Goal: Navigation & Orientation: Go to known website

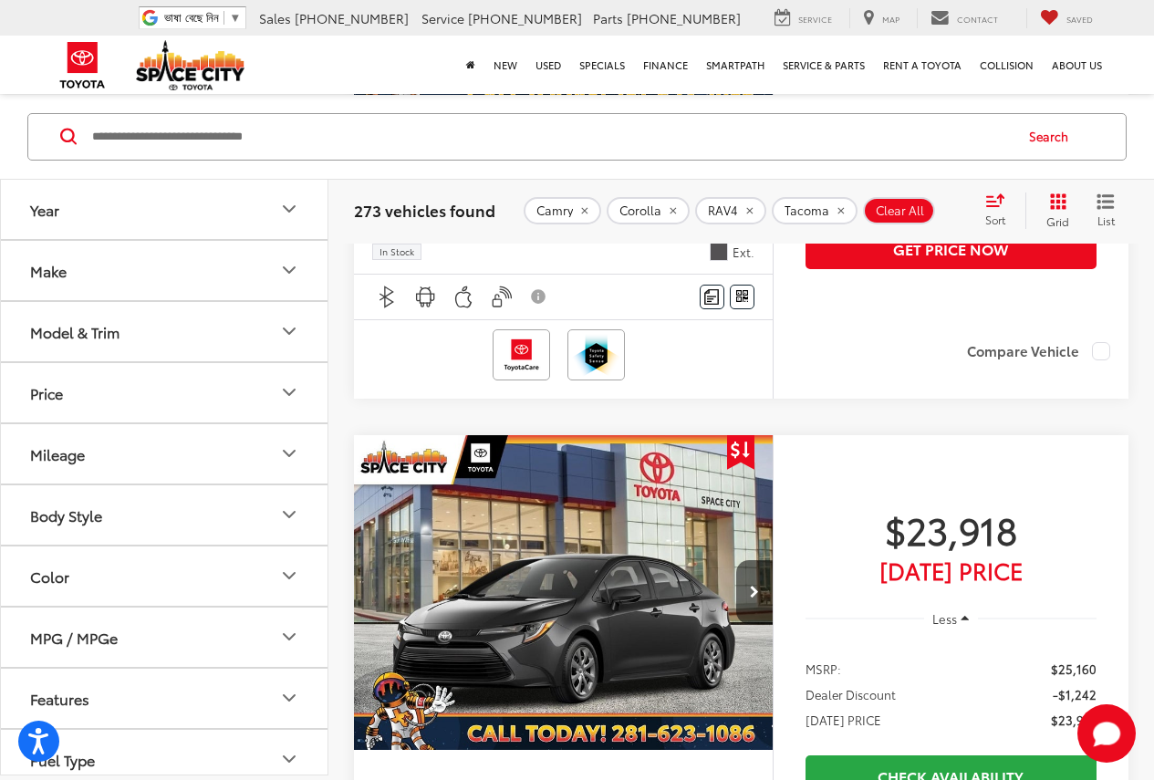
scroll to position [1642, 0]
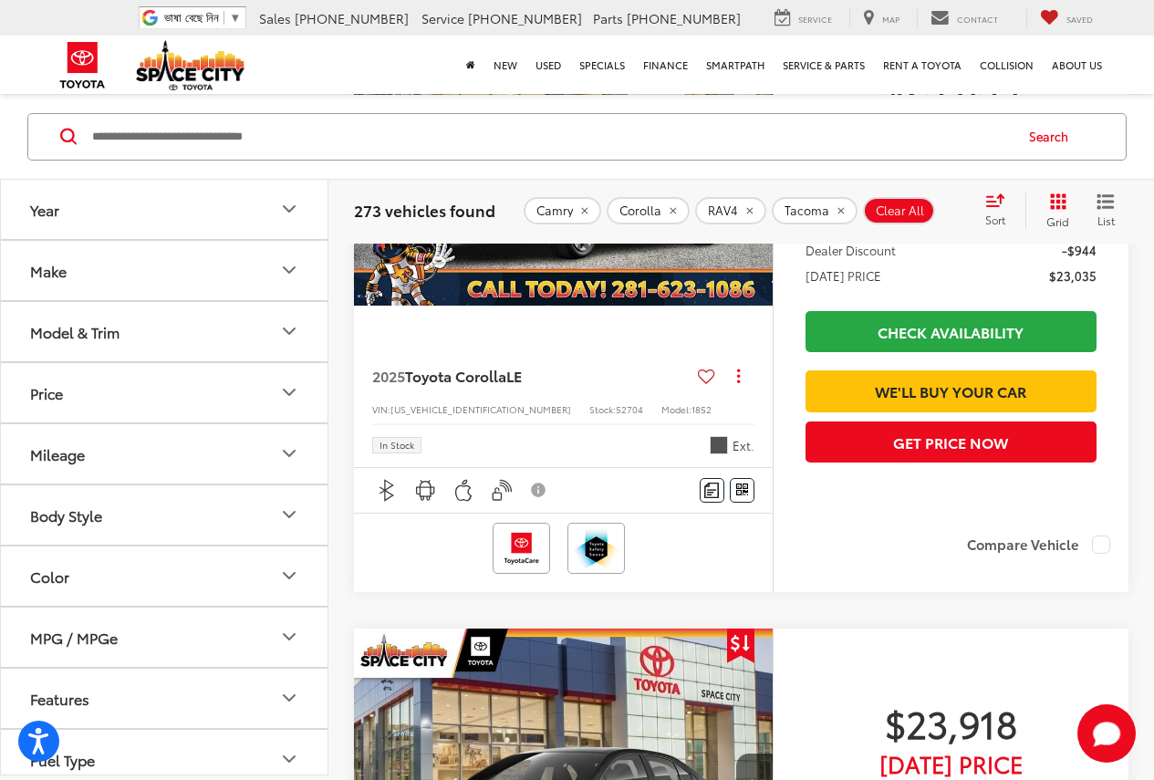
click at [22, 122] on div "Search" at bounding box center [576, 135] width 1117 height 47
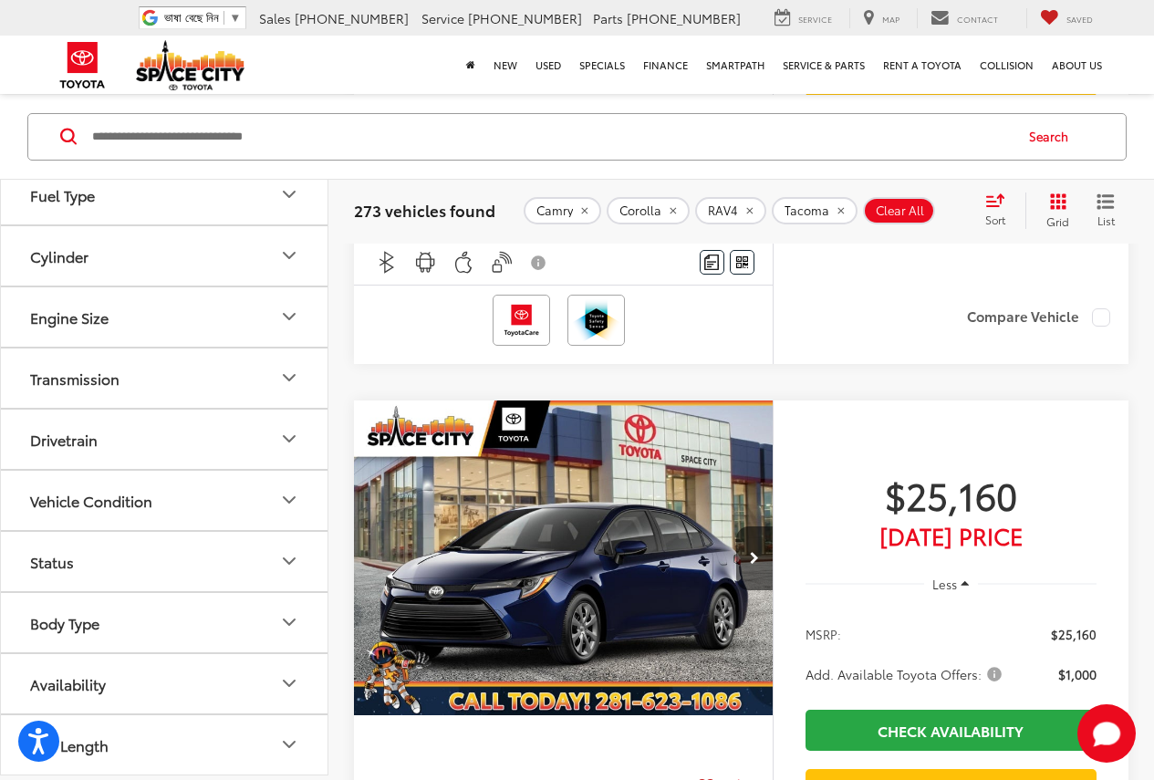
scroll to position [3467, 0]
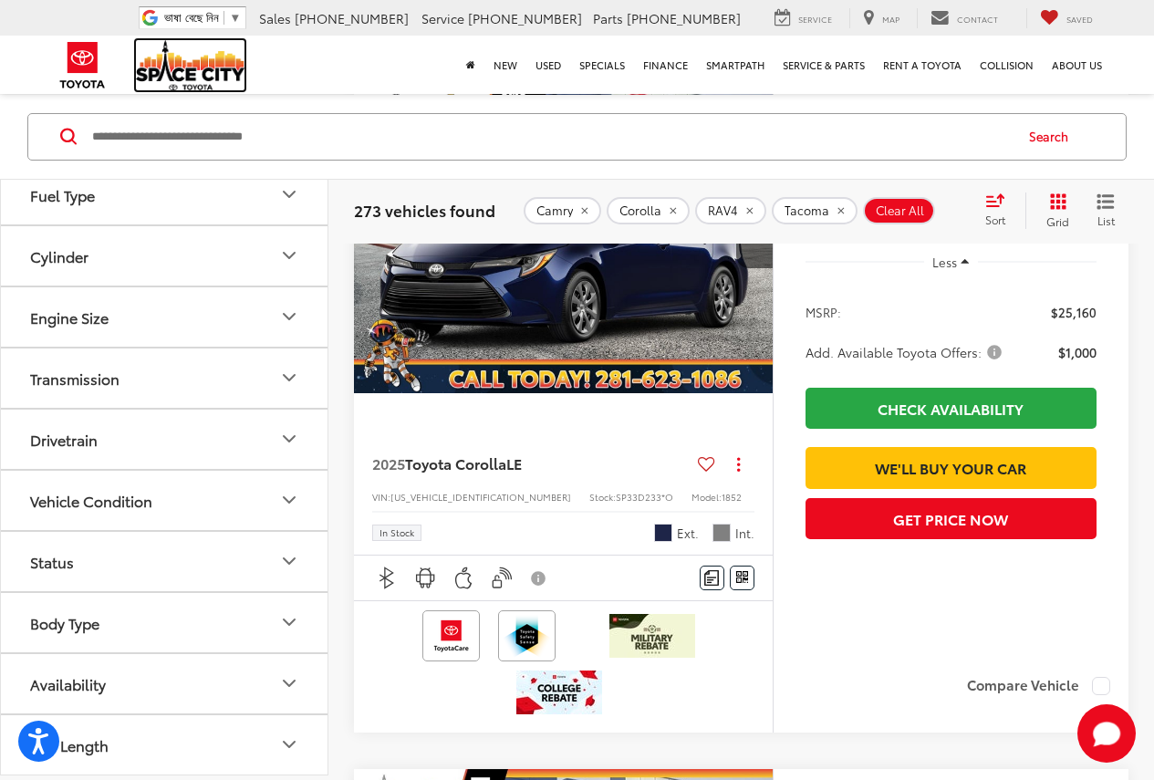
click at [178, 80] on img at bounding box center [190, 65] width 109 height 50
